Goal: Information Seeking & Learning: Learn about a topic

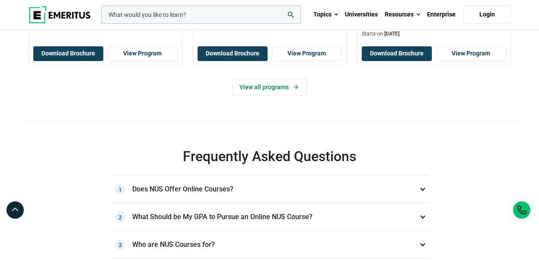
scroll to position [516, 0]
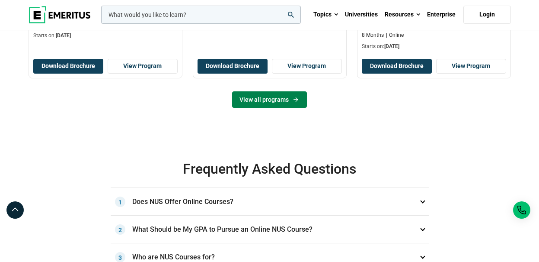
click at [278, 99] on link "View all programs" at bounding box center [269, 99] width 75 height 16
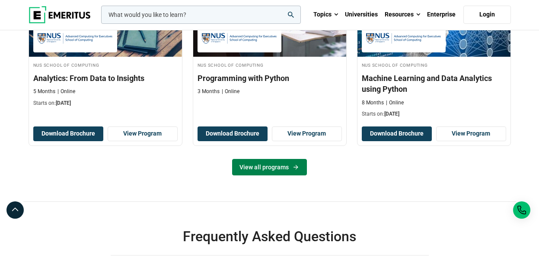
scroll to position [399, 0]
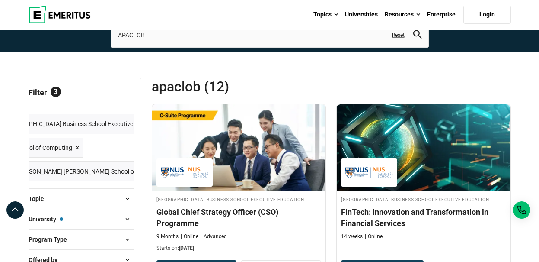
scroll to position [0, 73]
click at [68, 169] on link "NUS [PERSON_NAME] [PERSON_NAME] School of Medicine ×" at bounding box center [43, 171] width 173 height 20
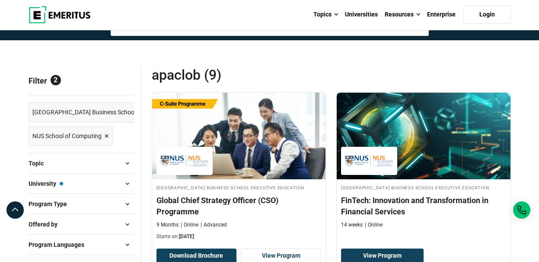
scroll to position [76, 0]
